Goal: Task Accomplishment & Management: Use online tool/utility

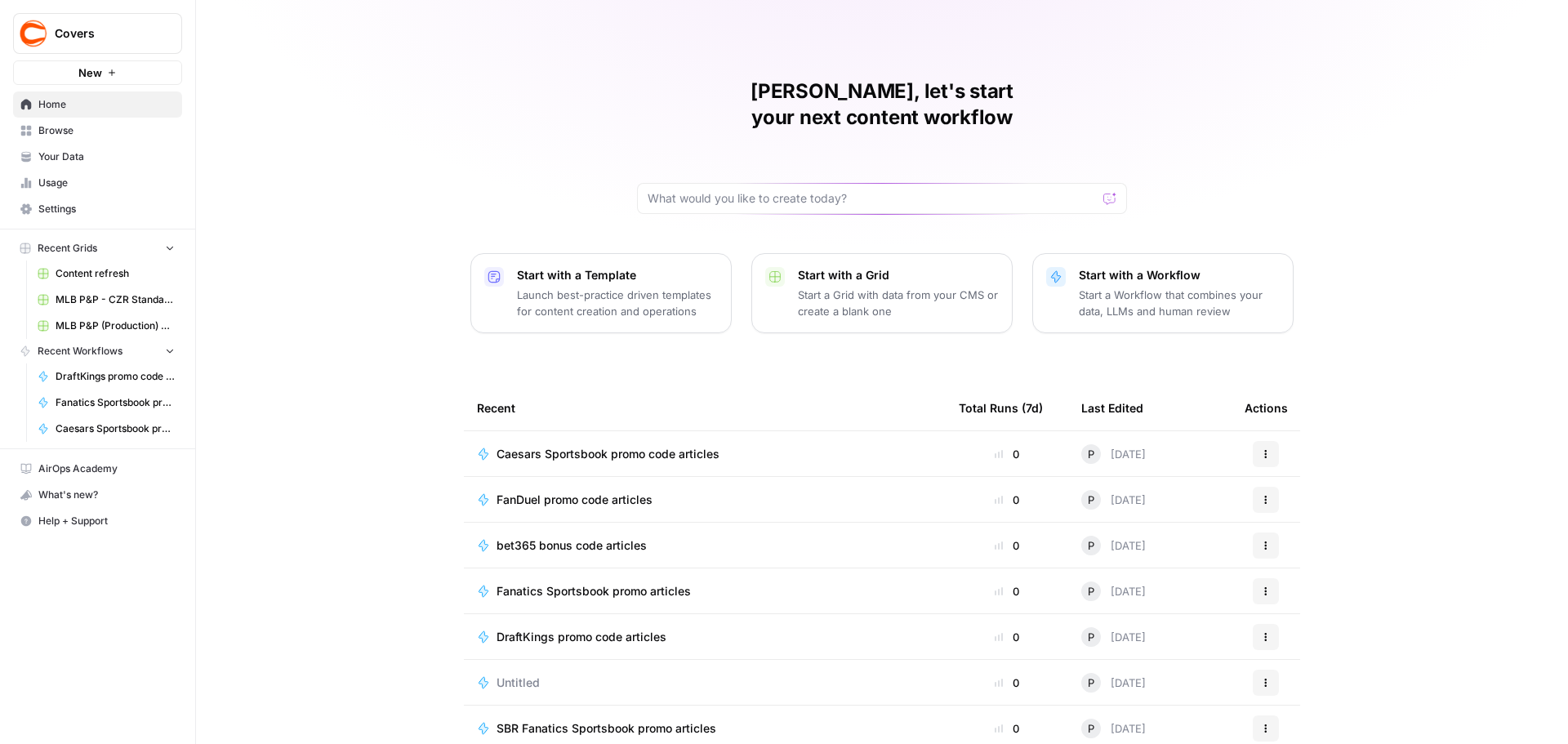
click at [1263, 632] on icon "button" at bounding box center [1266, 637] width 10 height 10
click at [1287, 540] on span "Duplicate" at bounding box center [1344, 536] width 130 height 17
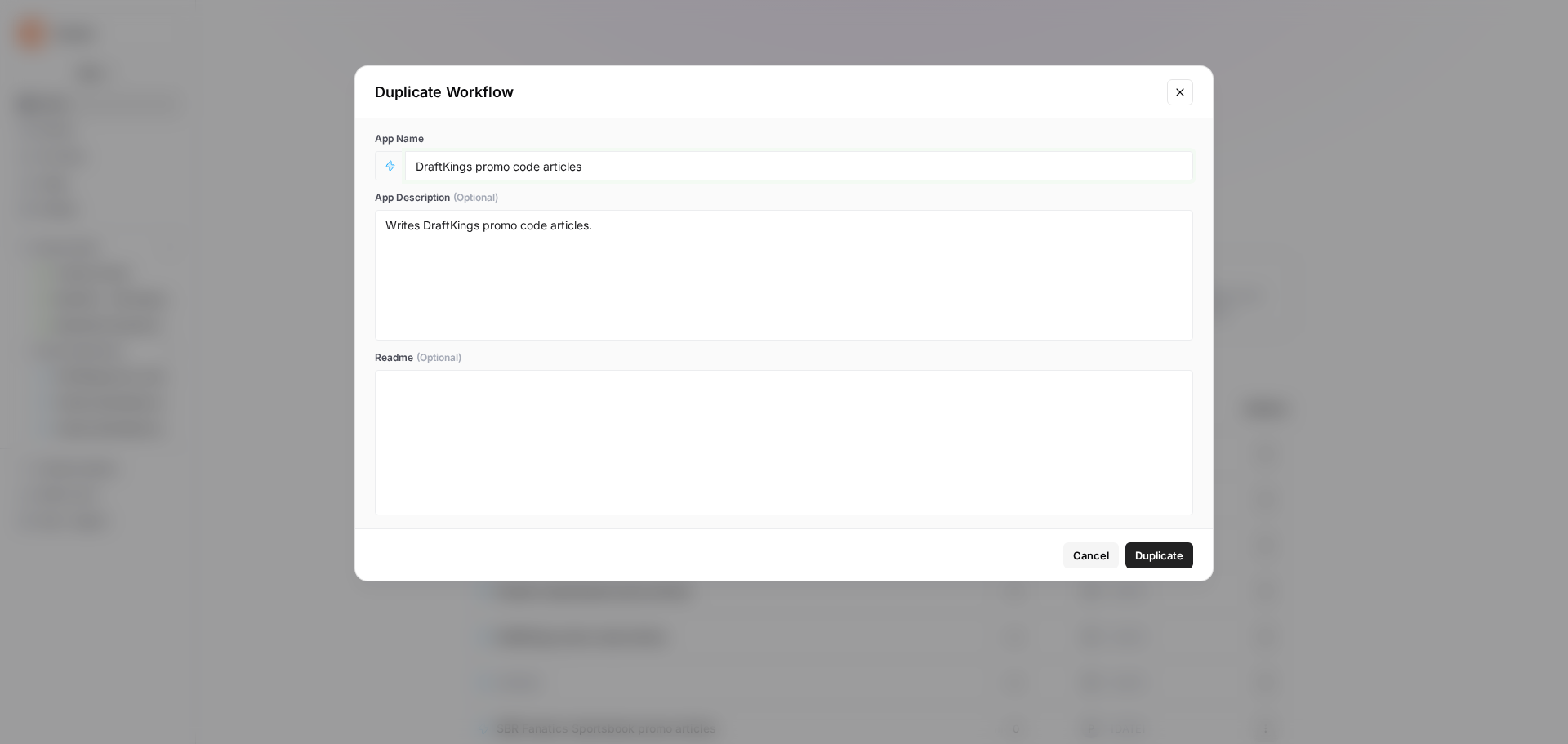
click at [418, 165] on input "DraftKings promo code articles" at bounding box center [799, 166] width 767 height 15
type input "Automated DraftKings promo code articles"
click at [1171, 567] on button "Duplicate" at bounding box center [1160, 555] width 68 height 26
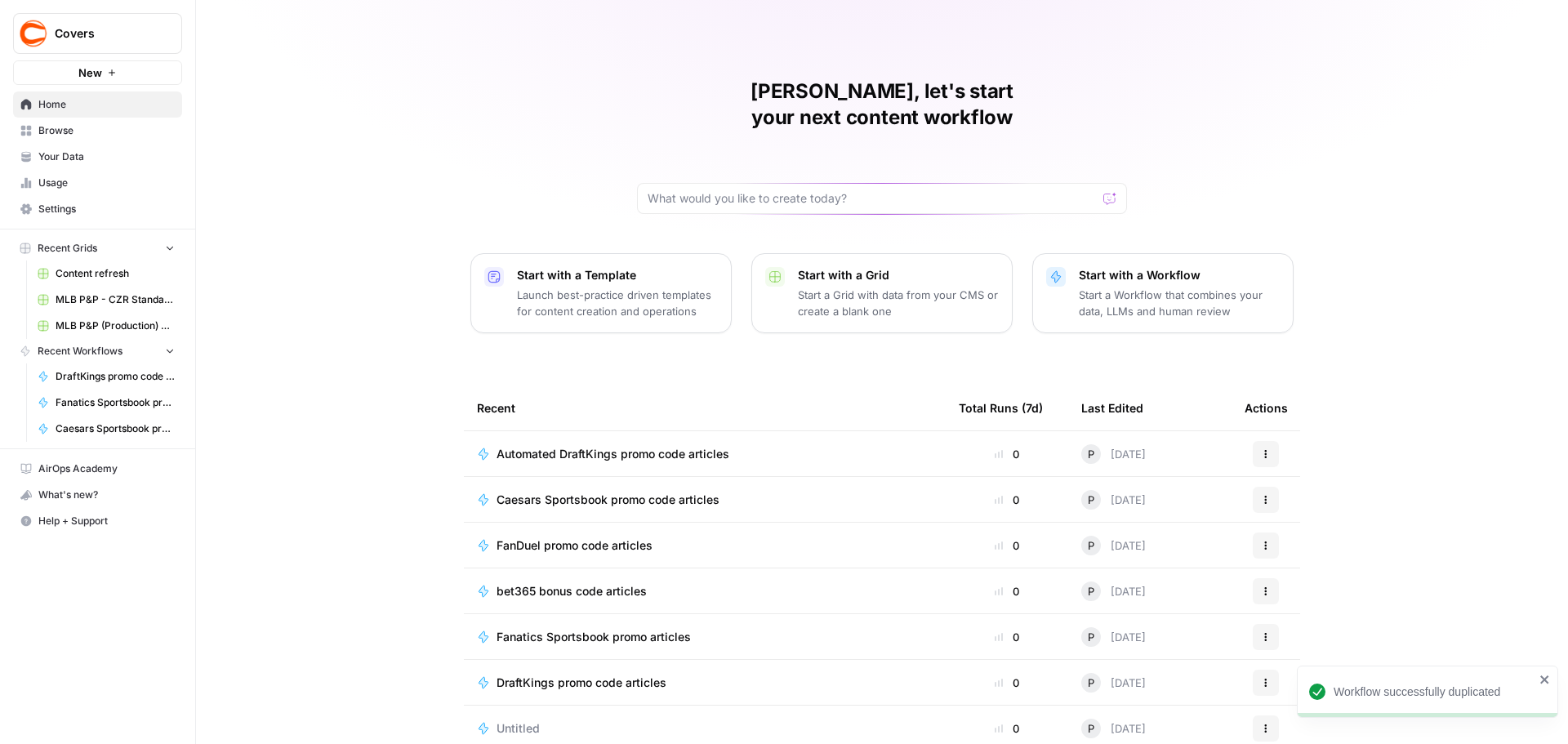
click at [1263, 449] on icon "button" at bounding box center [1266, 454] width 10 height 10
click at [1303, 464] on span "Edit in Studio" at bounding box center [1344, 467] width 130 height 17
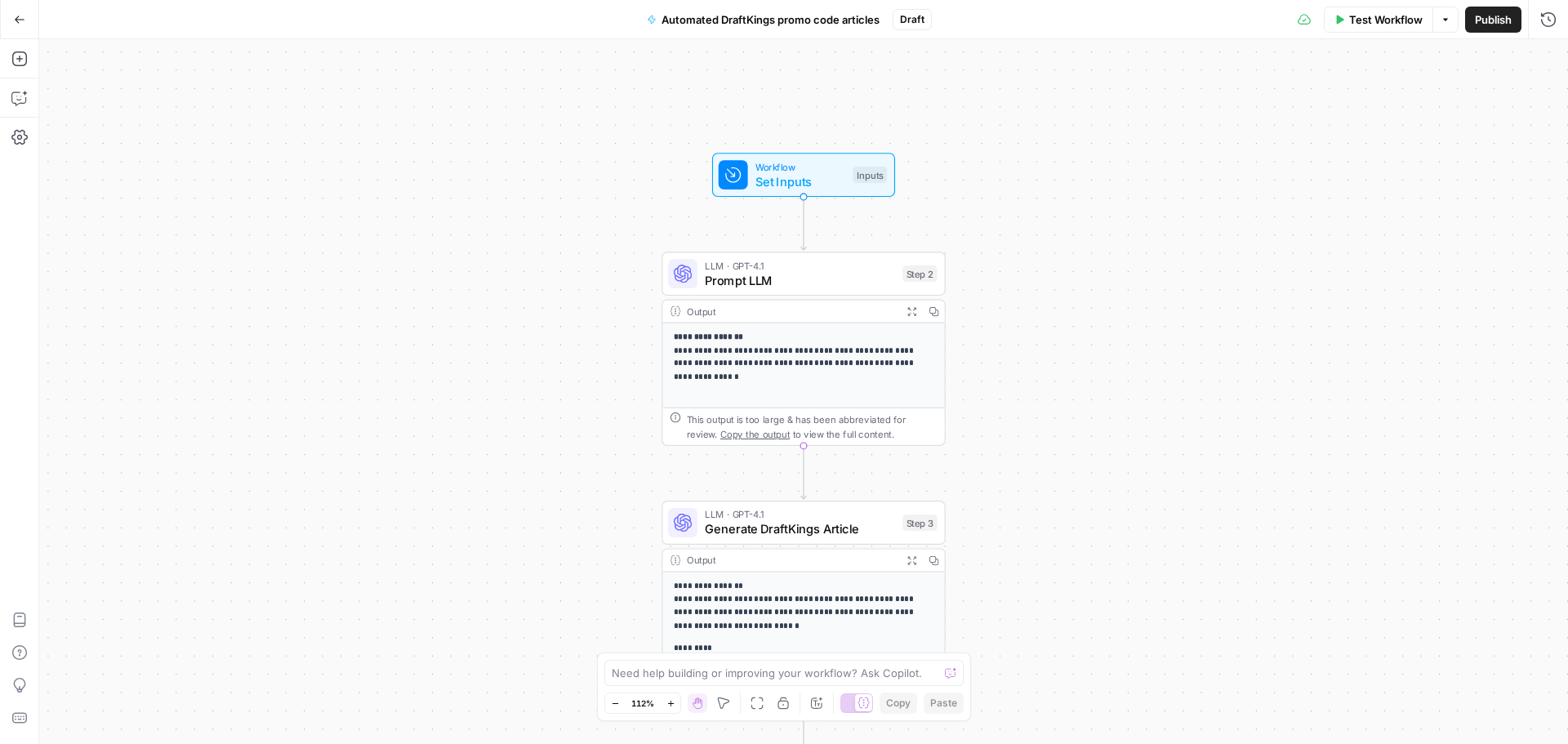
click at [27, 16] on button "Go Back" at bounding box center [19, 19] width 29 height 29
